Goal: Information Seeking & Learning: Learn about a topic

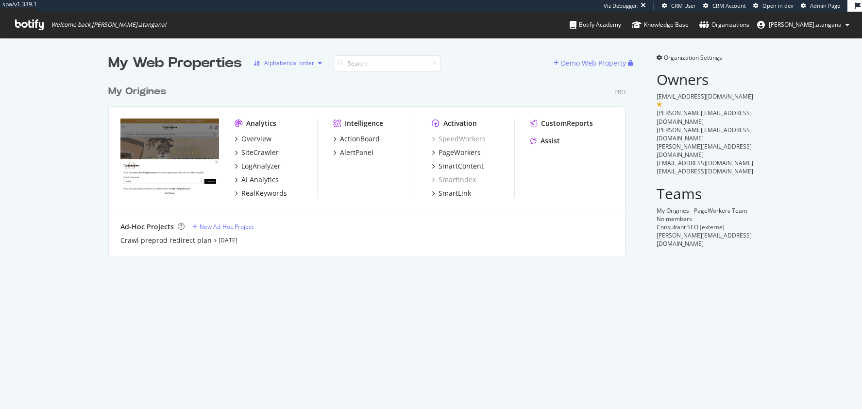
scroll to position [174, 515]
click at [262, 167] on div "LogAnalyzer" at bounding box center [260, 166] width 39 height 10
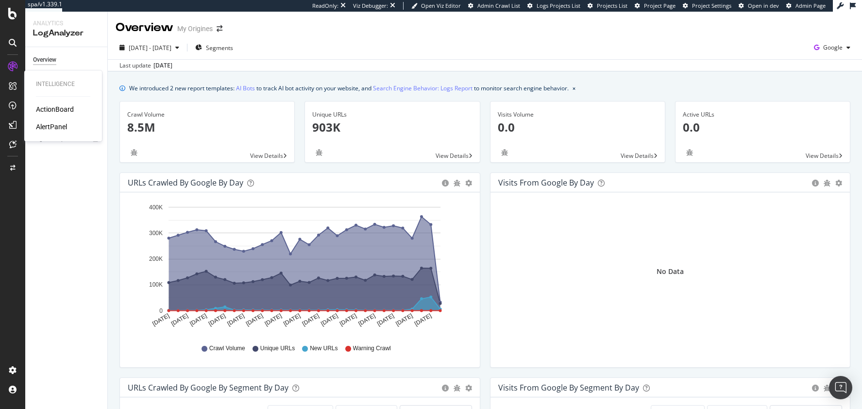
click at [55, 128] on div "AlertPanel" at bounding box center [51, 127] width 31 height 10
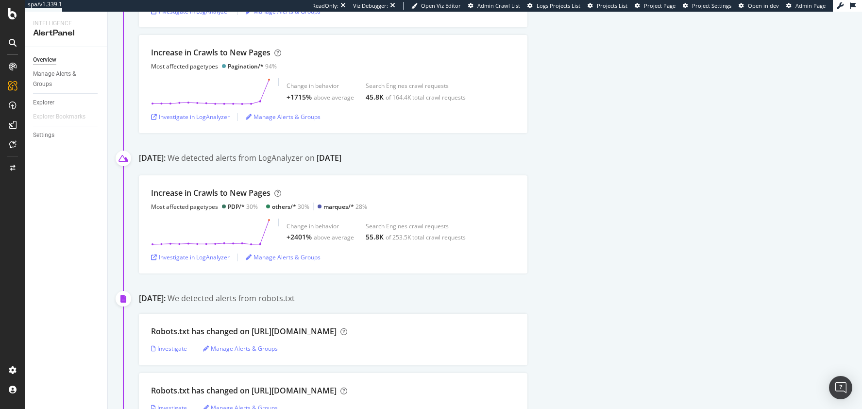
scroll to position [529, 0]
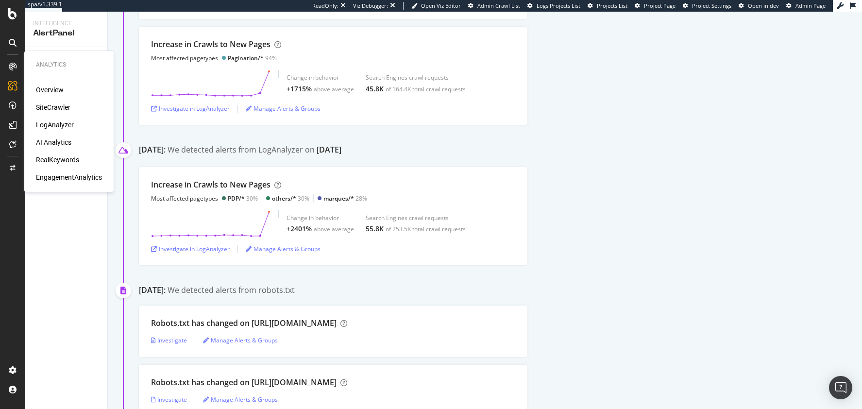
click at [42, 123] on div "LogAnalyzer" at bounding box center [55, 125] width 38 height 10
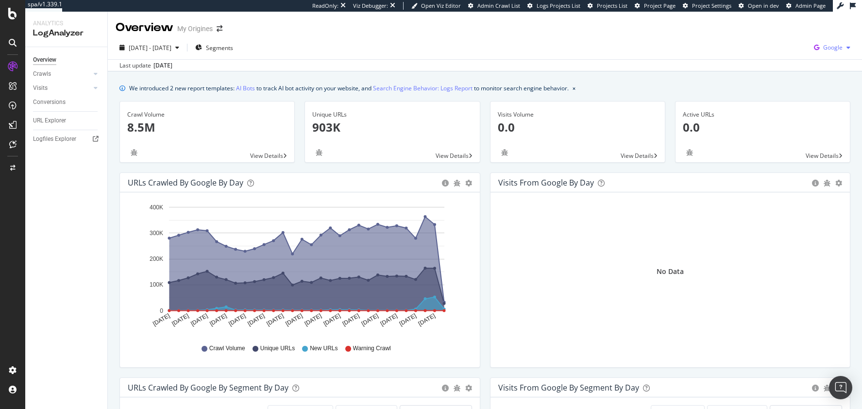
click at [847, 47] on icon "button" at bounding box center [849, 48] width 4 height 6
click at [791, 70] on span "Other AI Bots" at bounding box center [775, 74] width 36 height 9
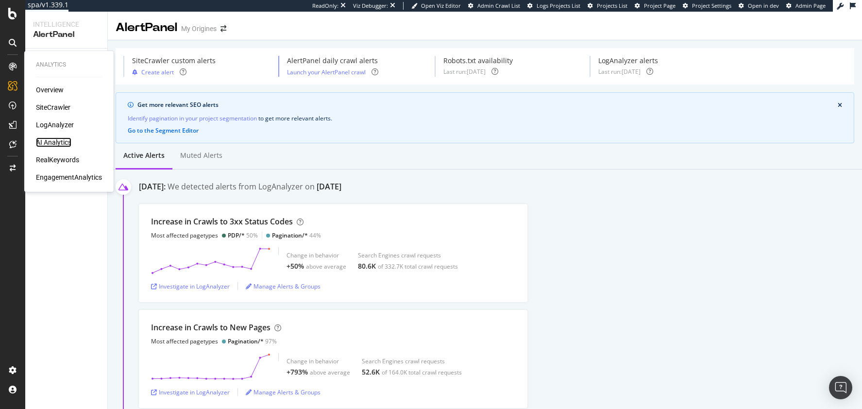
click at [54, 145] on div "AI Analytics" at bounding box center [53, 142] width 35 height 10
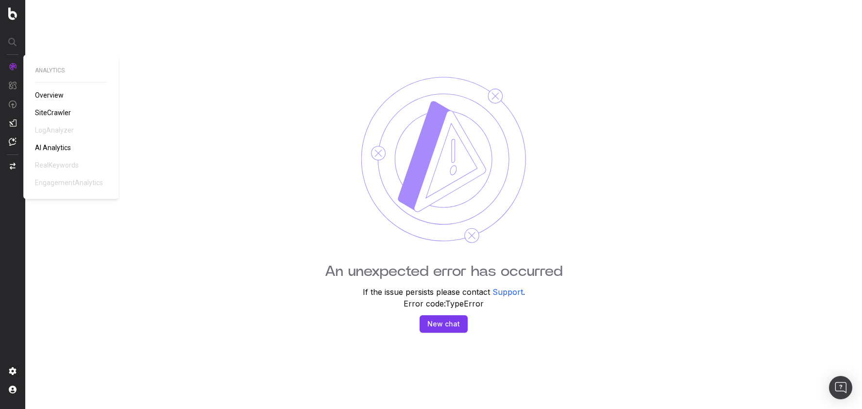
click at [51, 111] on span "SiteCrawler" at bounding box center [53, 113] width 36 height 8
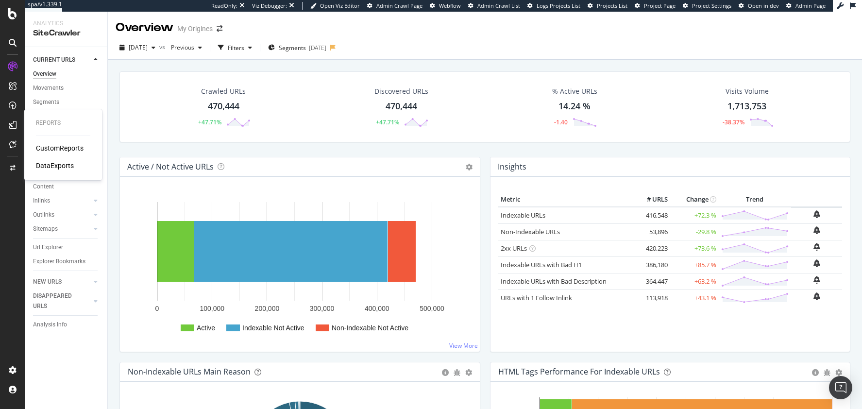
click at [57, 161] on div "DataExports" at bounding box center [55, 166] width 38 height 10
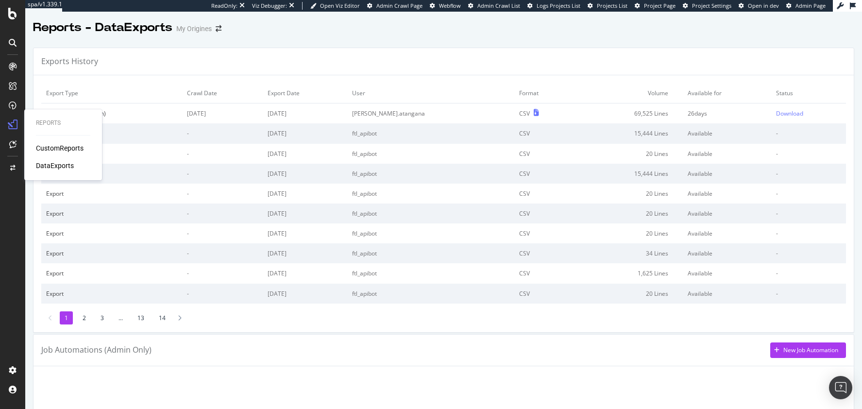
click at [53, 151] on div "CustomReports" at bounding box center [60, 148] width 48 height 10
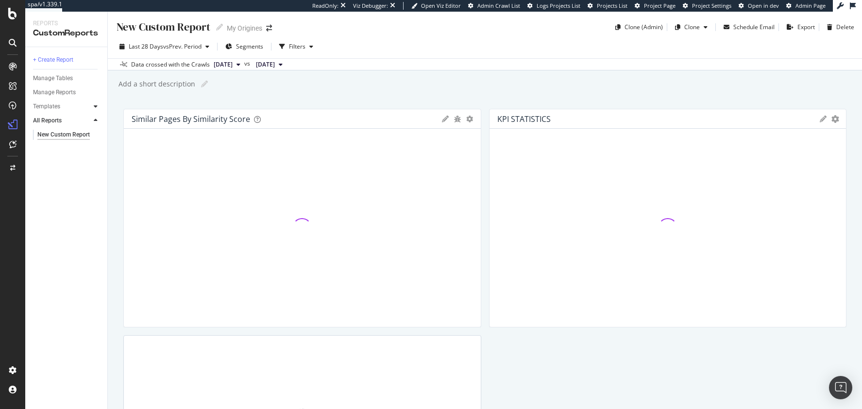
click at [95, 108] on icon at bounding box center [96, 106] width 4 height 6
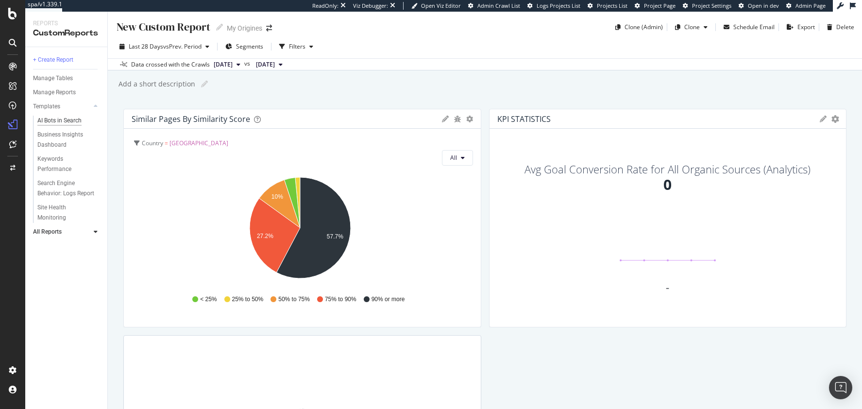
click at [60, 123] on div "AI Bots in Search" at bounding box center [59, 121] width 44 height 10
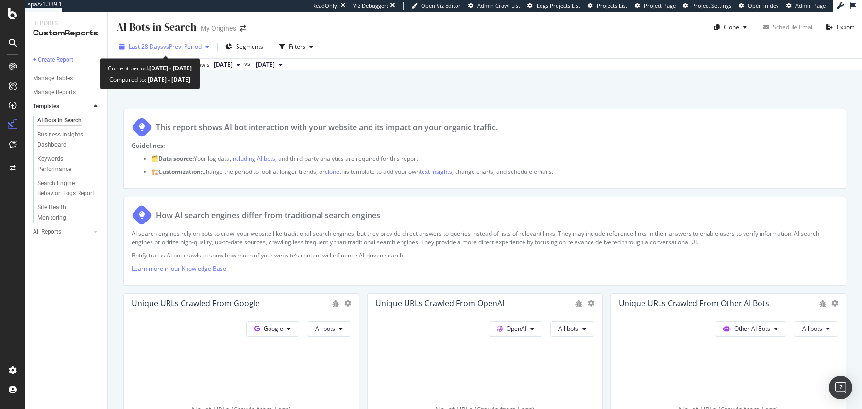
click at [213, 47] on div "button" at bounding box center [208, 47] width 12 height 6
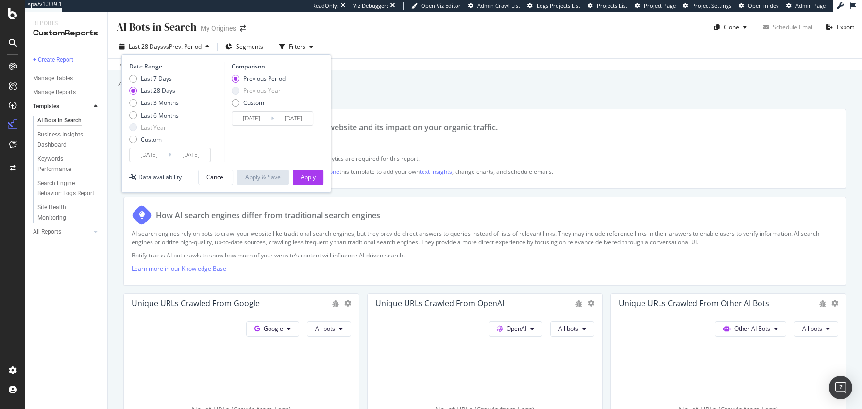
click at [150, 154] on input "2025/09/16" at bounding box center [149, 155] width 39 height 14
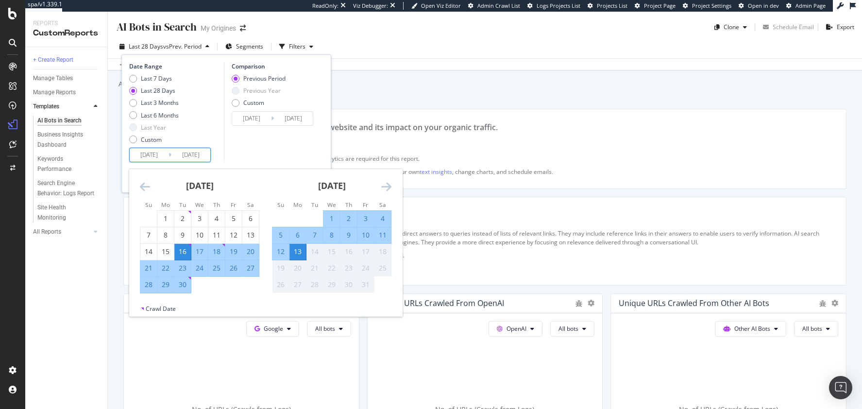
click at [337, 237] on div "8" at bounding box center [331, 235] width 17 height 10
type input "2025/10/08"
type input "2025/10/02"
type input "2025/10/07"
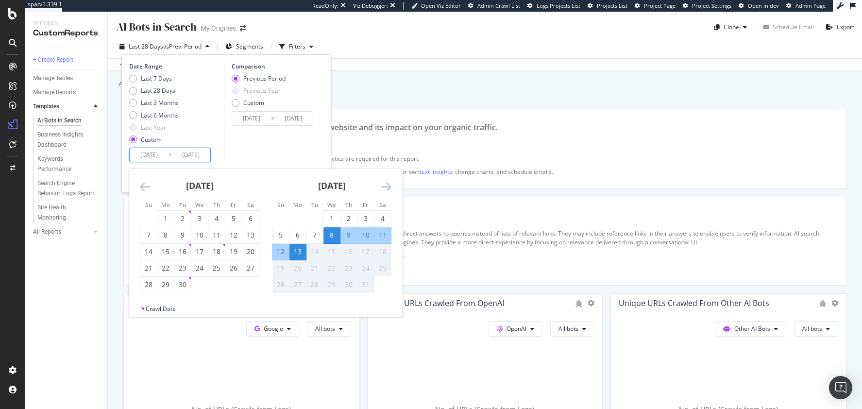
click at [300, 250] on div "13" at bounding box center [297, 252] width 17 height 10
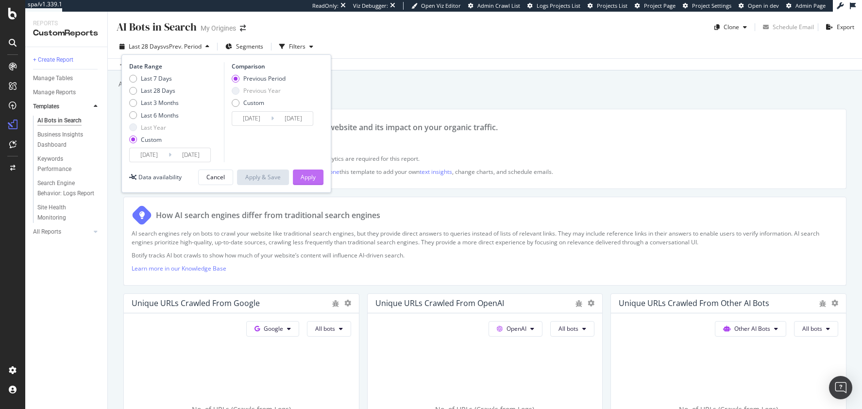
click at [310, 182] on div "Apply" at bounding box center [308, 177] width 15 height 15
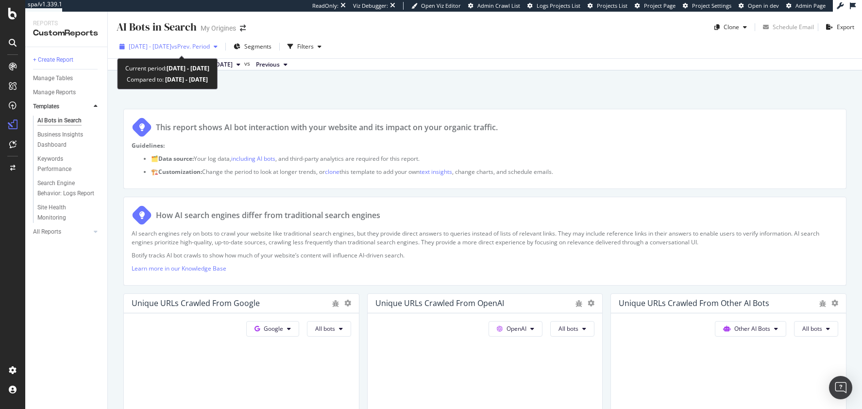
click at [157, 50] on span "2025 Oct. 8th - Oct. 13th" at bounding box center [150, 46] width 43 height 8
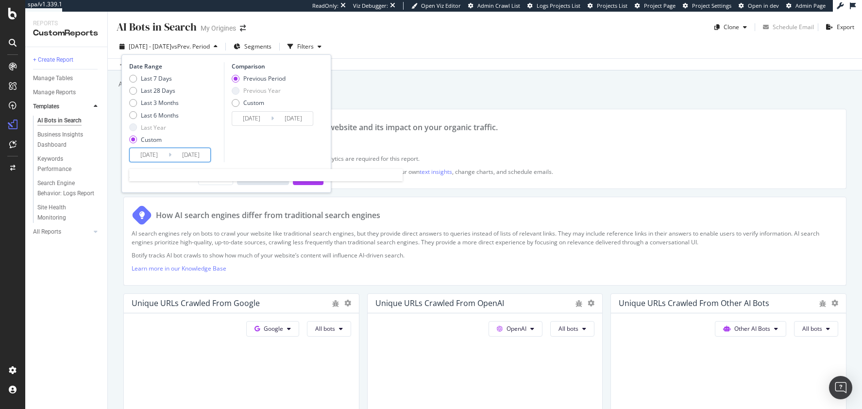
click at [160, 152] on input "2025/10/08" at bounding box center [149, 155] width 39 height 14
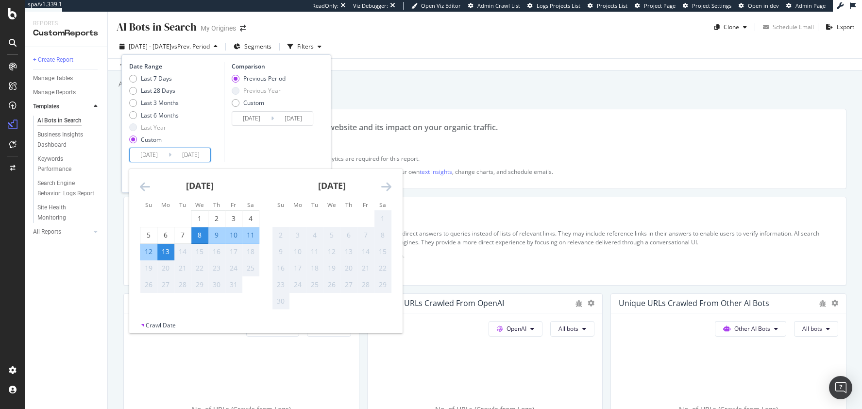
click at [144, 189] on icon "Move backward to switch to the previous month." at bounding box center [145, 187] width 10 height 12
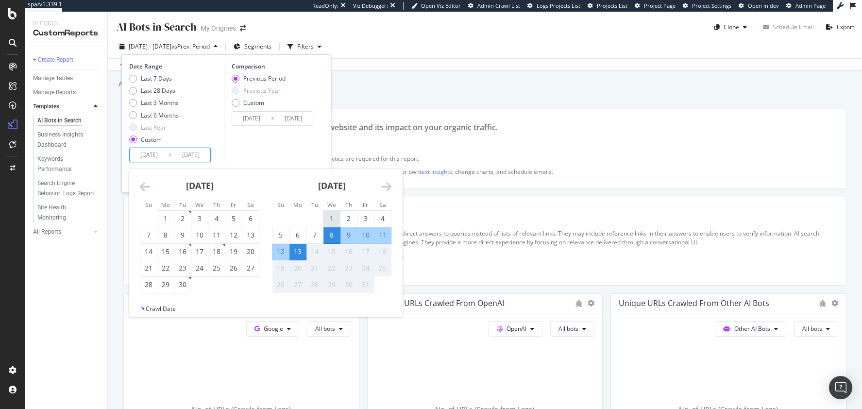
click at [331, 221] on div "1" at bounding box center [331, 219] width 17 height 10
type input "2025/10/01"
type input "2025/09/18"
type input "2025/09/30"
click at [251, 149] on div "Comparison Previous Period Previous Year Custom 2025/09/18 Navigate forward to …" at bounding box center [270, 112] width 92 height 100
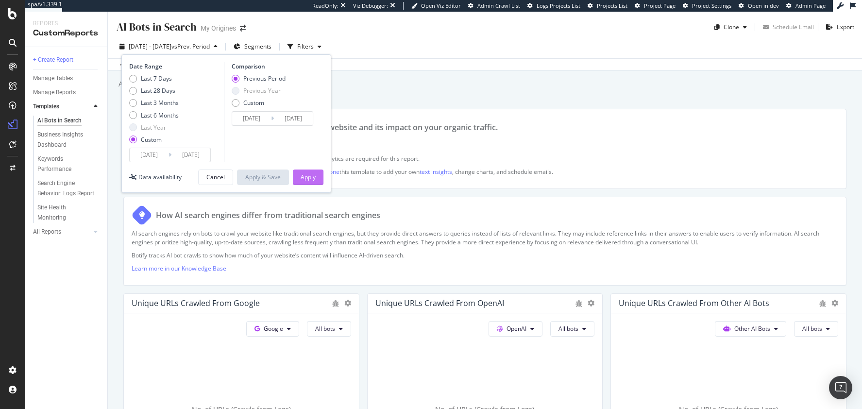
click at [304, 179] on div "Apply" at bounding box center [308, 177] width 15 height 8
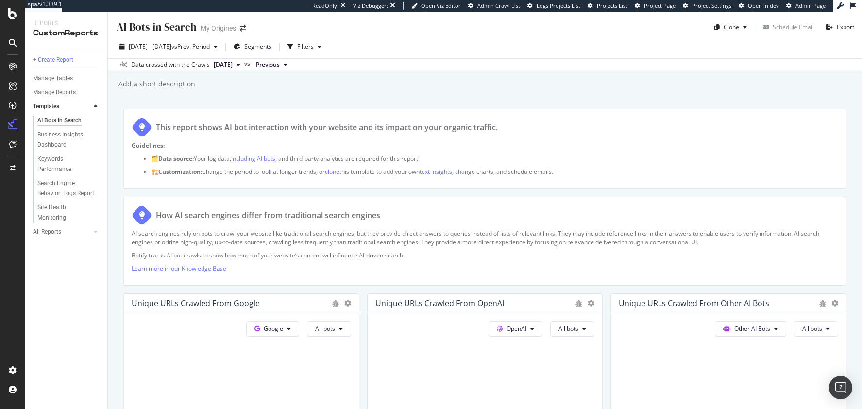
click at [404, 92] on div "AI Bots in Search AI Bots in Search My Origines Clone Schedule Email Export 202…" at bounding box center [485, 210] width 754 height 397
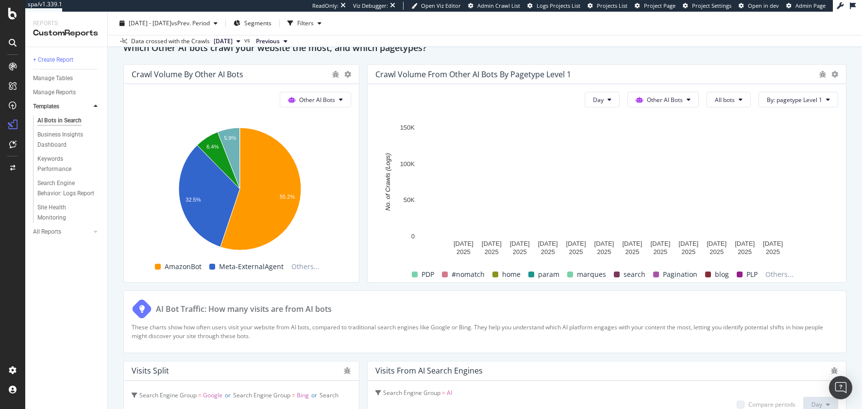
scroll to position [1419, 0]
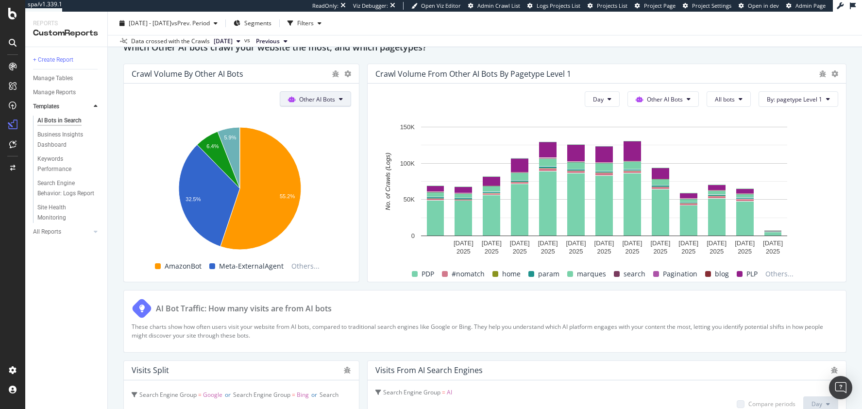
click at [325, 96] on span "Other AI Bots" at bounding box center [317, 99] width 36 height 8
click at [345, 74] on icon at bounding box center [347, 73] width 7 height 7
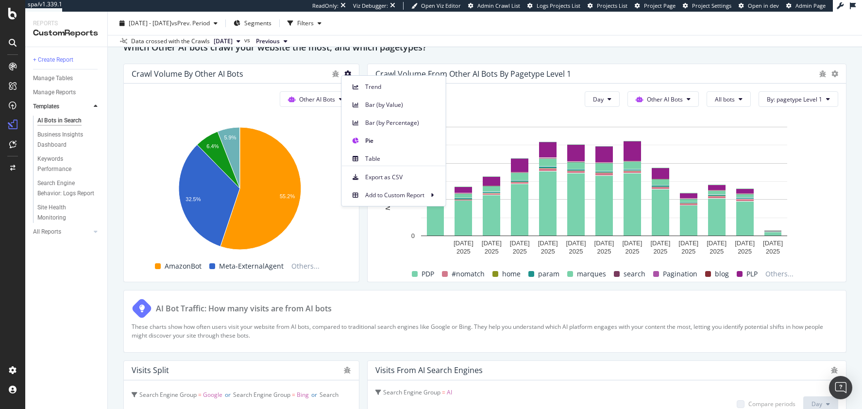
click at [325, 75] on div "Crawl Volume by Other AI Bots" at bounding box center [241, 73] width 235 height 19
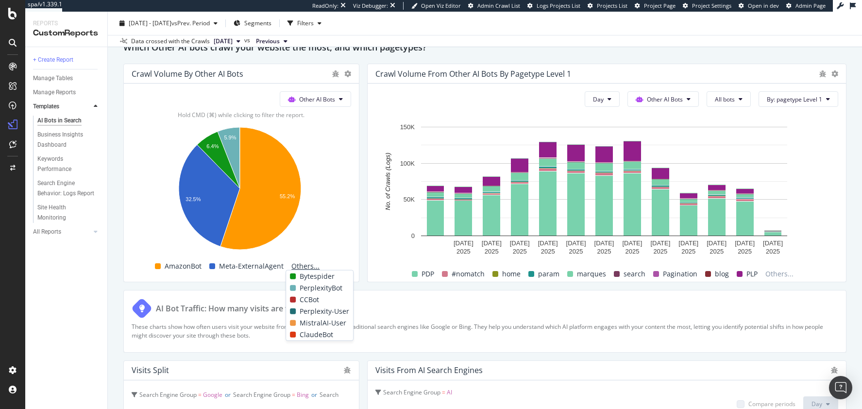
click at [299, 264] on span "Others..." at bounding box center [306, 266] width 36 height 12
click at [312, 255] on rect "A chart." at bounding box center [240, 190] width 217 height 136
click at [310, 265] on span "Others..." at bounding box center [306, 266] width 36 height 12
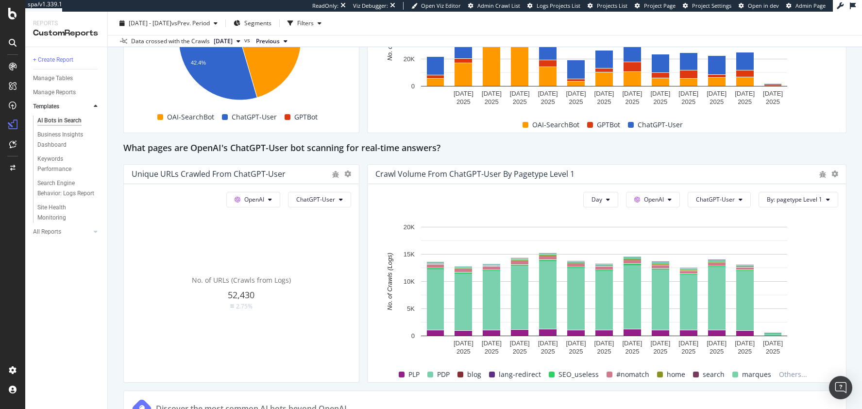
scroll to position [938, 0]
